Goal: Information Seeking & Learning: Learn about a topic

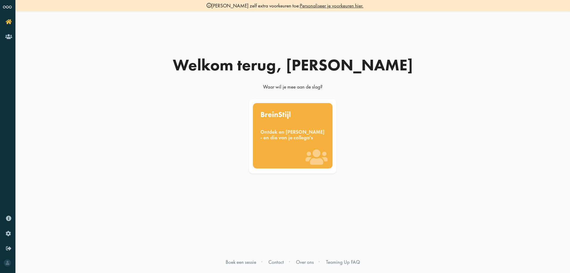
click at [313, 141] on div "Ontdek en benut jouw denkstijl - en die van je collega's" at bounding box center [293, 135] width 65 height 12
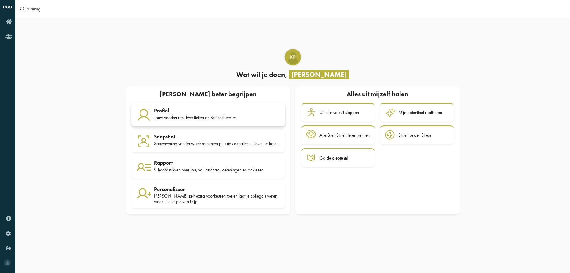
click at [228, 117] on div "Jouw voorkeuren, kwaliteiten en BreinStijlscores" at bounding box center [217, 117] width 126 height 5
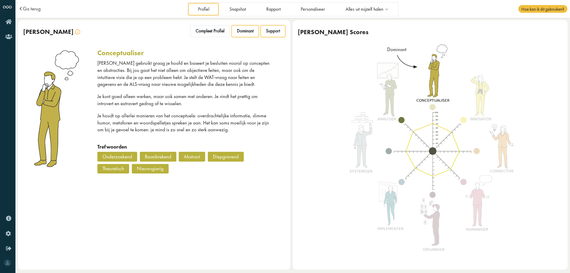
click at [267, 29] on span "Support" at bounding box center [273, 31] width 14 height 6
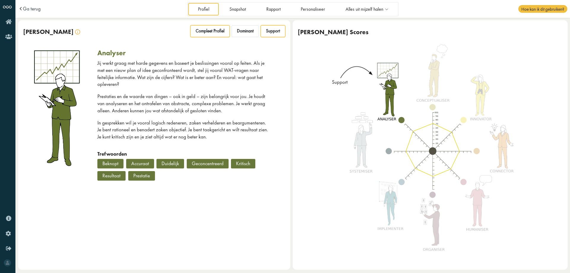
click at [223, 35] on div "Compleet Profiel" at bounding box center [210, 31] width 40 height 12
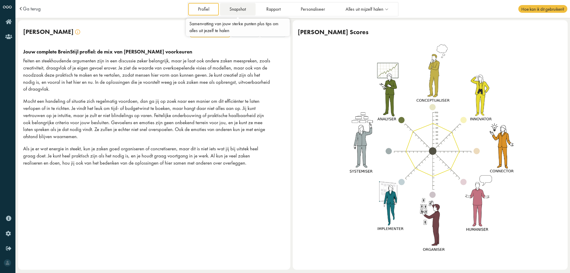
click at [245, 13] on link "Snapshot" at bounding box center [238, 9] width 36 height 12
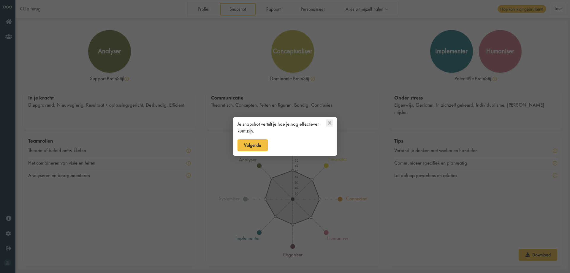
click at [330, 124] on icon at bounding box center [329, 122] width 7 height 7
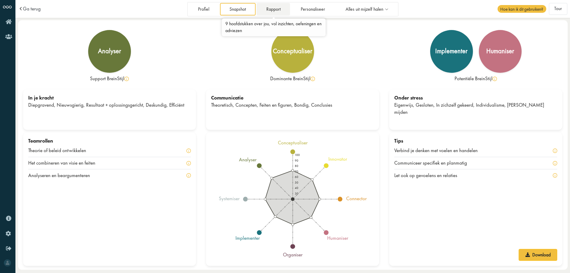
click at [276, 8] on link "Rapport" at bounding box center [274, 9] width 34 height 12
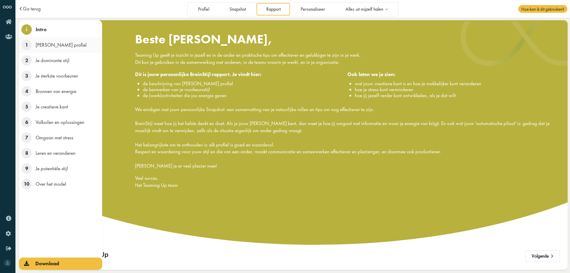
click at [23, 45] on span "1" at bounding box center [26, 45] width 10 height 10
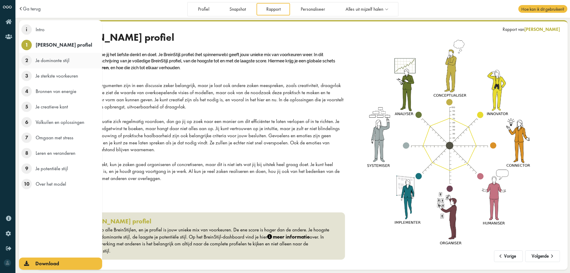
click at [29, 60] on span "2" at bounding box center [26, 60] width 10 height 10
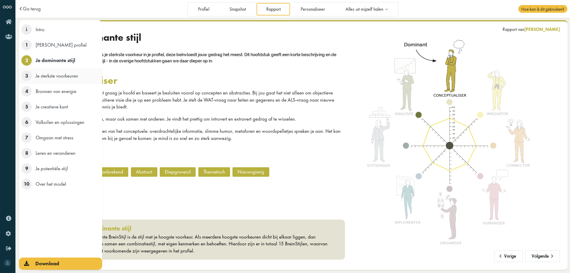
click at [25, 75] on span "3" at bounding box center [26, 76] width 10 height 10
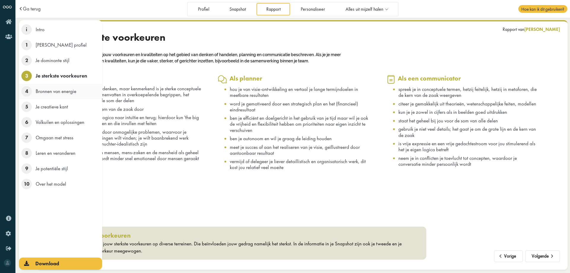
click at [24, 94] on span "4" at bounding box center [26, 91] width 10 height 10
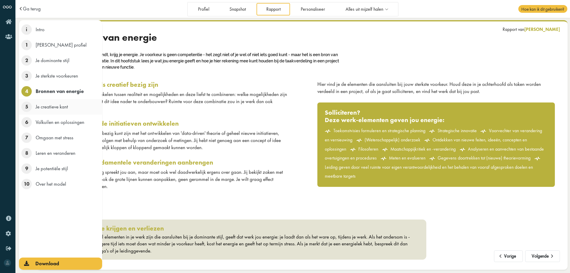
click at [27, 106] on span "5" at bounding box center [26, 107] width 10 height 10
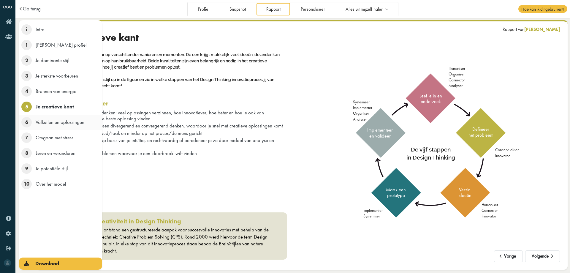
click at [26, 122] on span "6" at bounding box center [26, 122] width 10 height 10
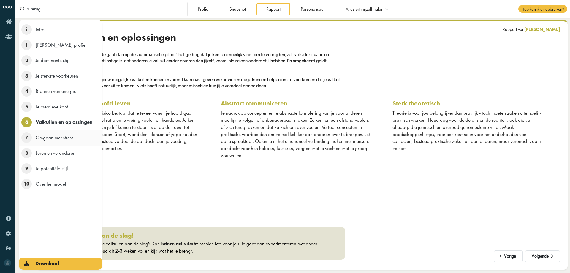
click at [27, 141] on span "7" at bounding box center [26, 138] width 10 height 10
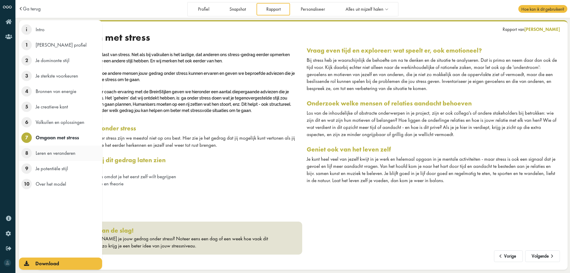
click at [26, 155] on span "8" at bounding box center [26, 153] width 10 height 10
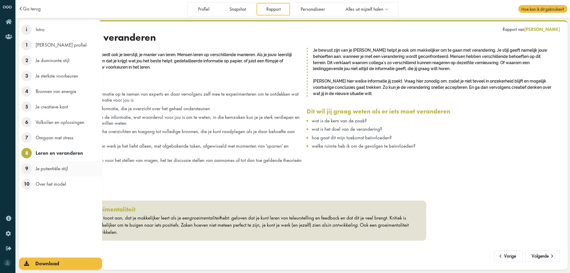
click at [24, 169] on span "9" at bounding box center [26, 168] width 10 height 10
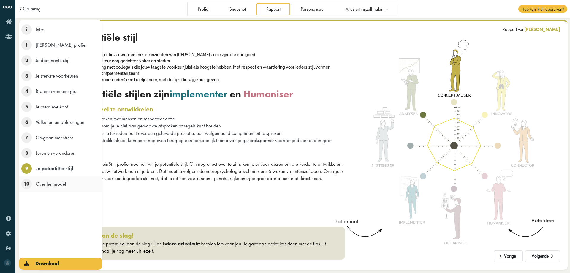
click at [25, 182] on span "10" at bounding box center [26, 184] width 10 height 10
